Goal: Entertainment & Leisure: Browse casually

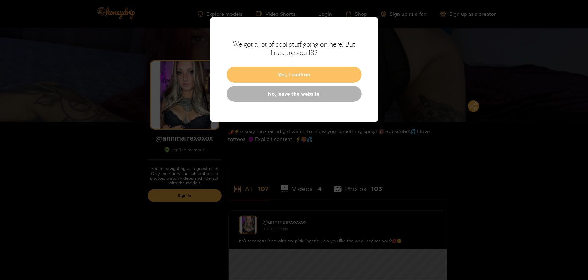
click at [302, 72] on button "Yes, I confirm" at bounding box center [294, 75] width 135 height 16
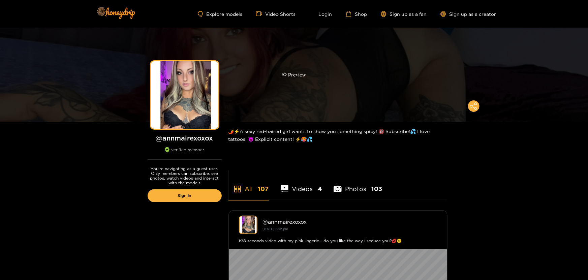
click at [300, 76] on div "Preview" at bounding box center [294, 75] width 24 height 8
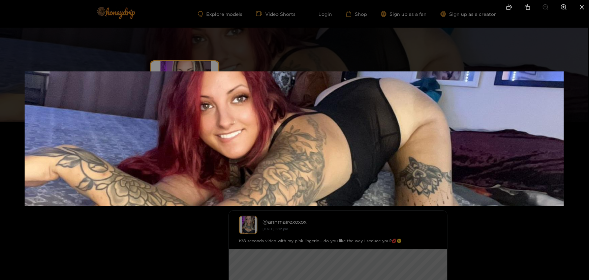
click at [444, 95] on img at bounding box center [294, 138] width 539 height 135
drag, startPoint x: 583, startPoint y: 5, endPoint x: 581, endPoint y: 27, distance: 22.3
click at [583, 5] on icon "close" at bounding box center [582, 7] width 6 height 6
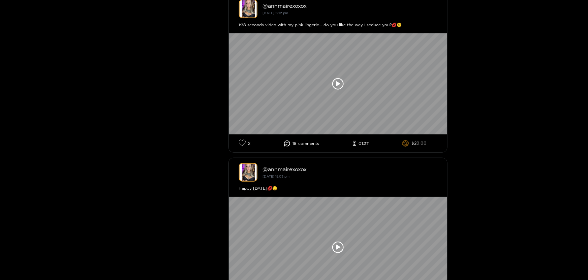
scroll to position [143, 0]
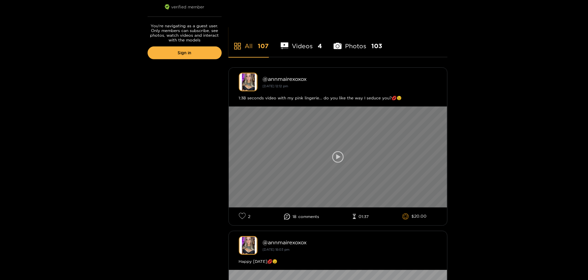
click at [339, 156] on icon at bounding box center [338, 156] width 4 height 5
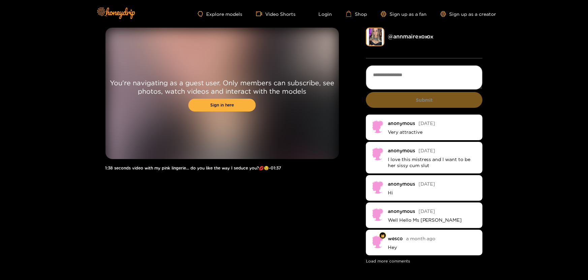
click at [520, 98] on div "You're navigating as a guest user. Only members can subscribe, see photos, watc…" at bounding box center [294, 146] width 588 height 237
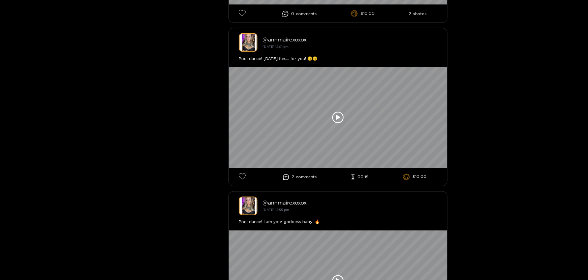
scroll to position [4628, 0]
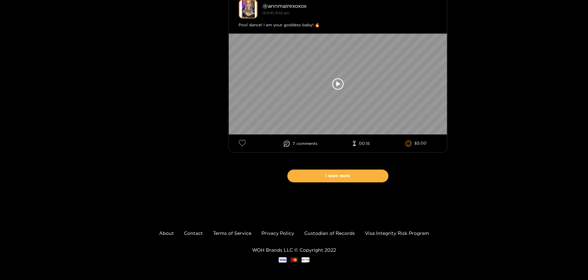
drag, startPoint x: 346, startPoint y: 169, endPoint x: 396, endPoint y: 149, distance: 53.8
click at [346, 169] on button "I want more" at bounding box center [337, 175] width 101 height 13
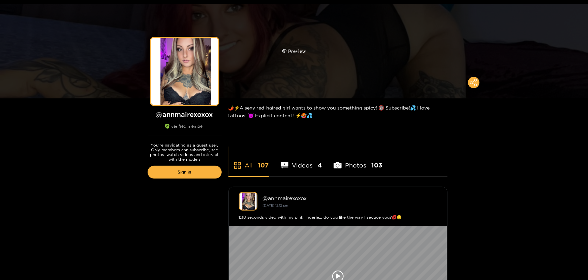
scroll to position [0, 0]
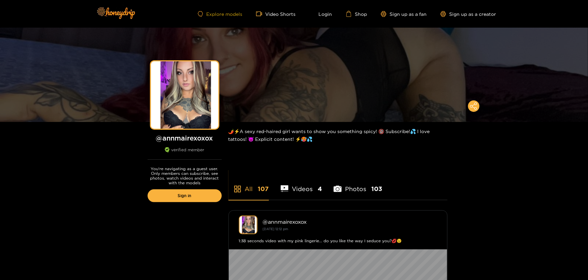
click at [228, 12] on link "Explore models" at bounding box center [220, 14] width 44 height 6
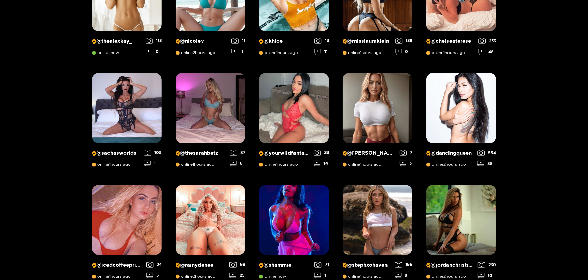
scroll to position [186, 0]
